Goal: Entertainment & Leisure: Browse casually

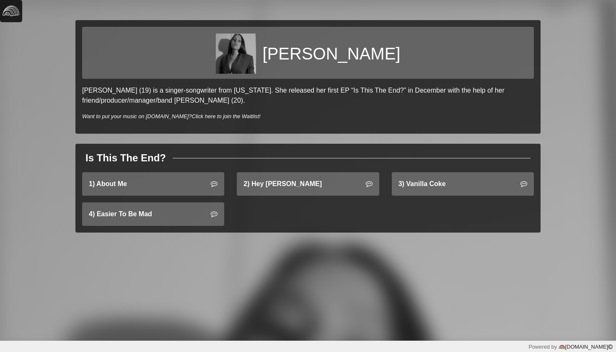
click at [12, 12] on img at bounding box center [11, 11] width 17 height 17
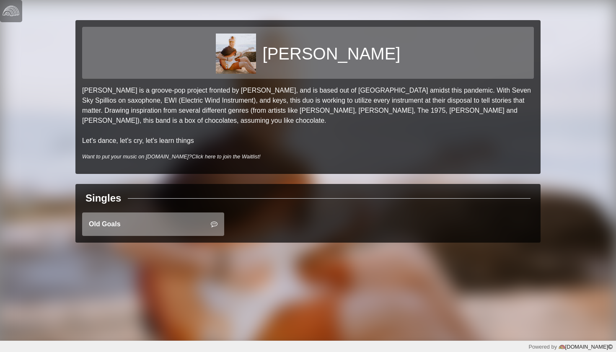
click at [181, 228] on link "Old Goals" at bounding box center [153, 223] width 142 height 23
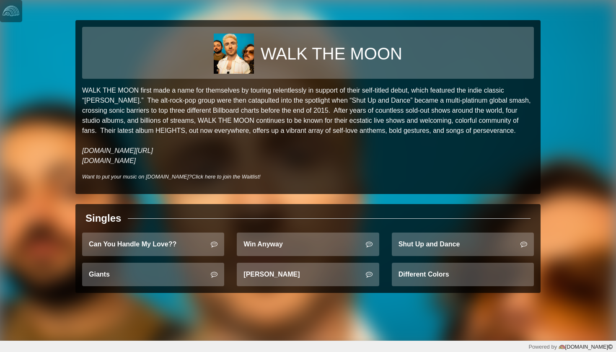
click at [183, 253] on link "Can You Handle My Love??" at bounding box center [153, 244] width 142 height 23
